Goal: Transaction & Acquisition: Purchase product/service

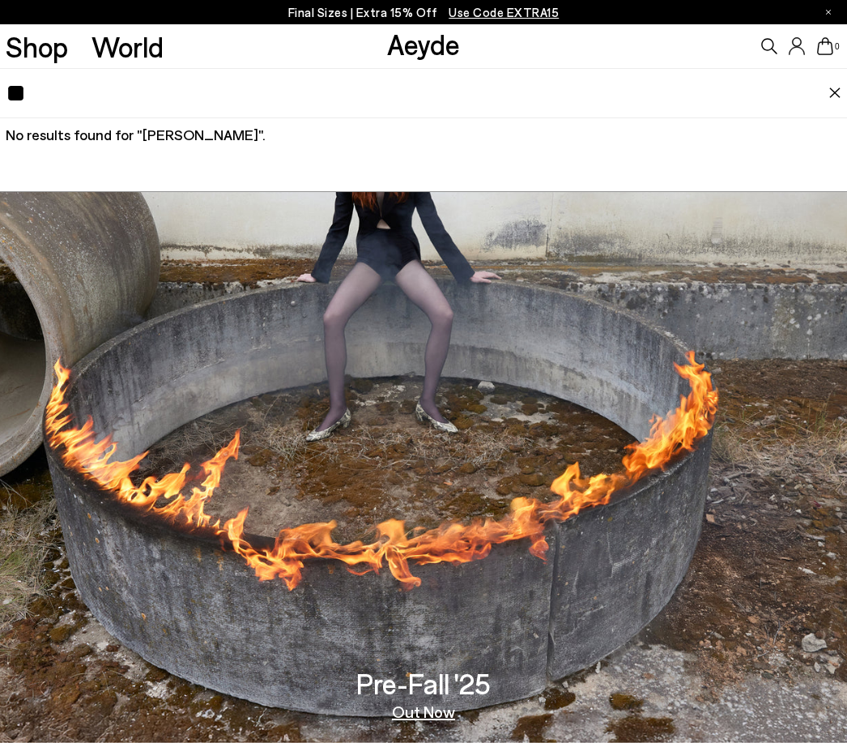
type input "*"
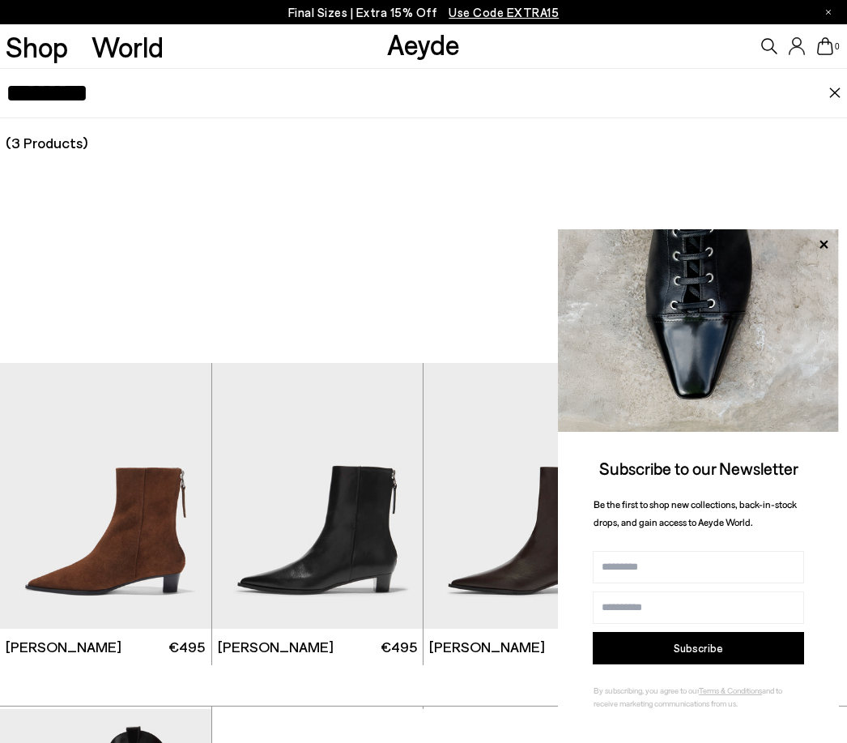
type input "*******"
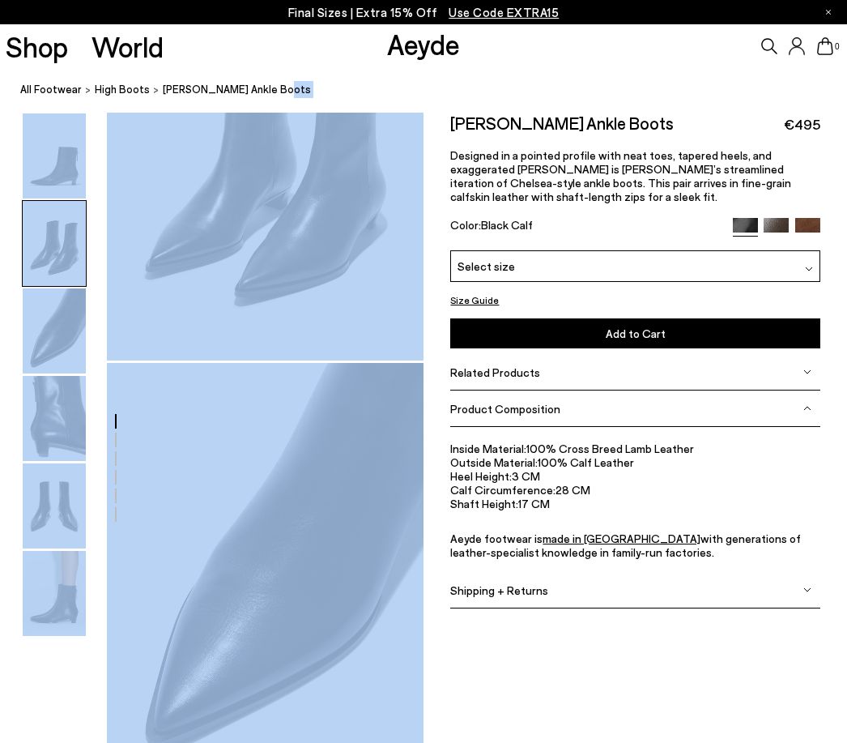
scroll to position [134, 0]
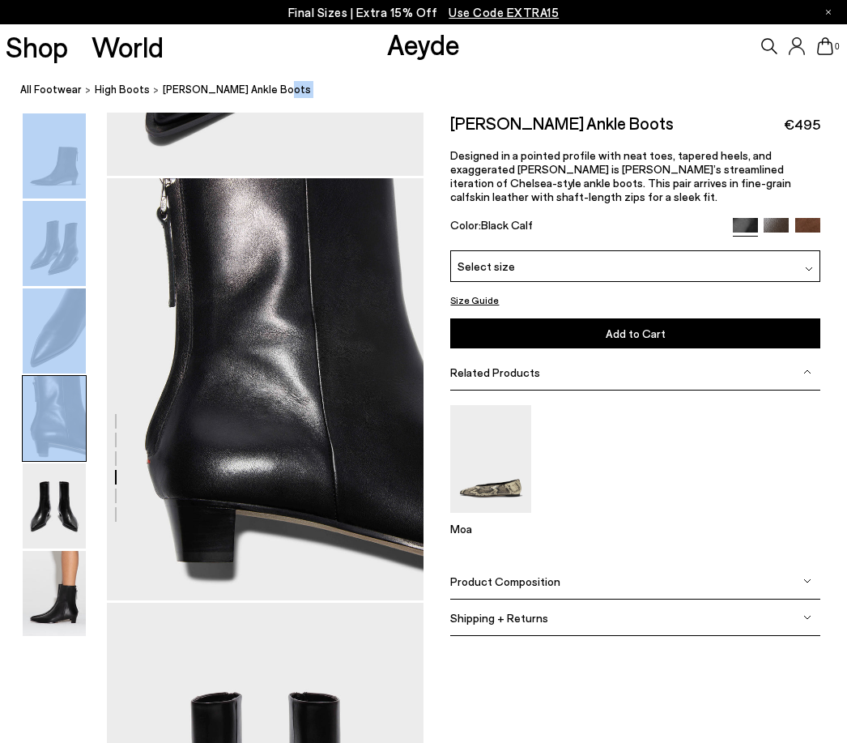
scroll to position [1208, 0]
click at [305, 372] on div at bounding box center [212, 178] width 424 height 2546
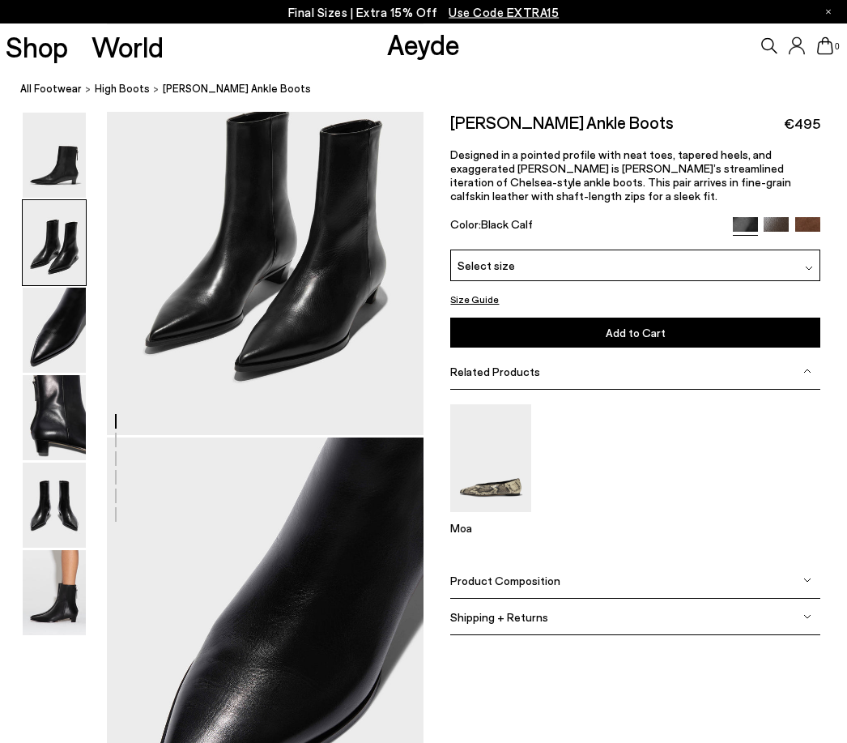
scroll to position [524, 0]
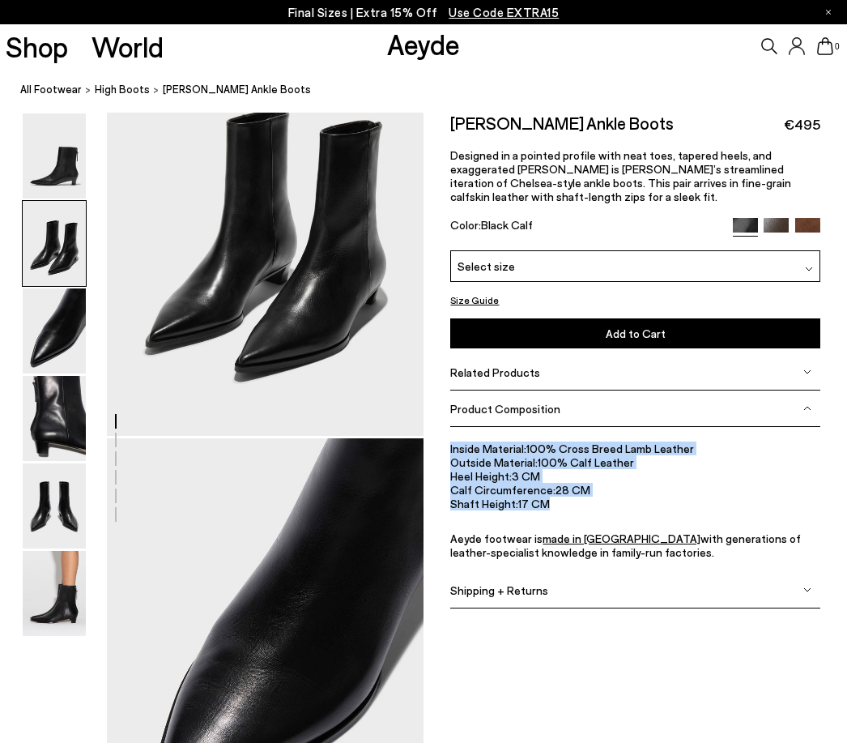
copy ul "Inside Material: 100% Cross Breed Lamb Leather Outside Material: 100% Calf Leat…"
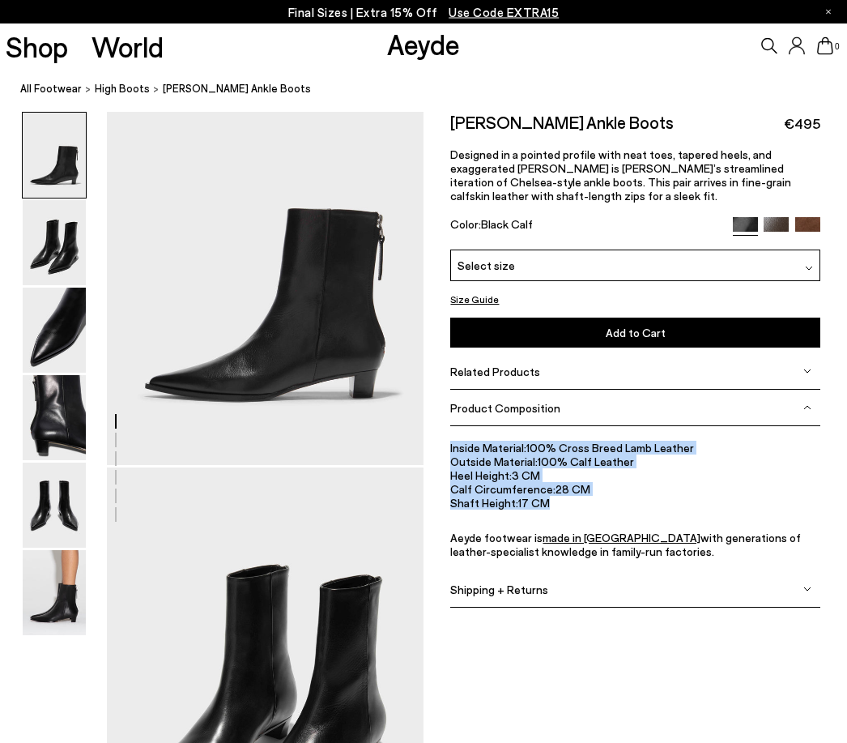
scroll to position [0, 0]
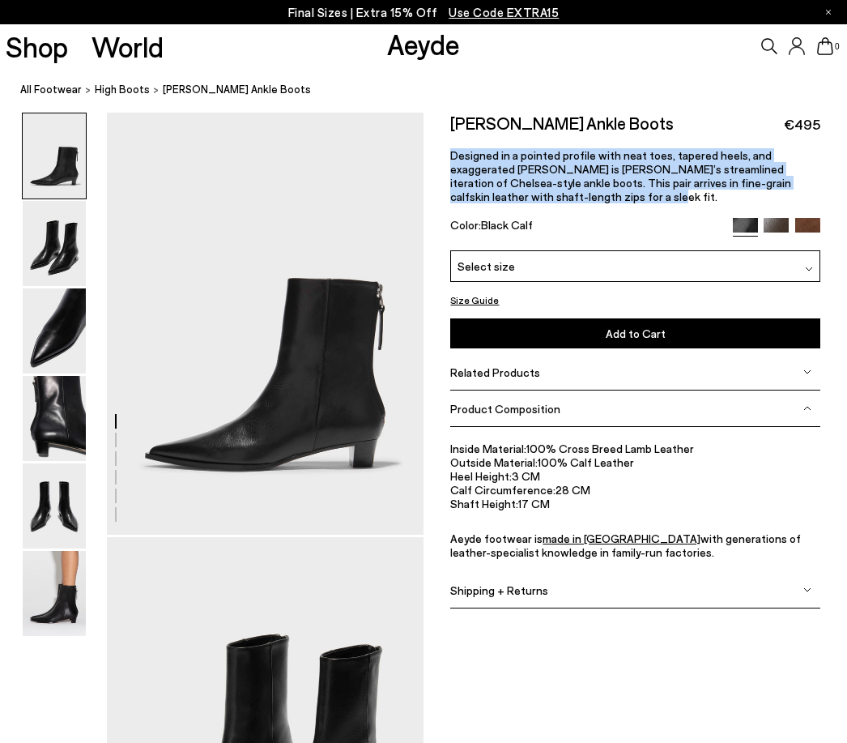
copy p "Designed in a pointed profile with neat toes, tapered heels, and exaggerated [P…"
